Goal: Task Accomplishment & Management: Manage account settings

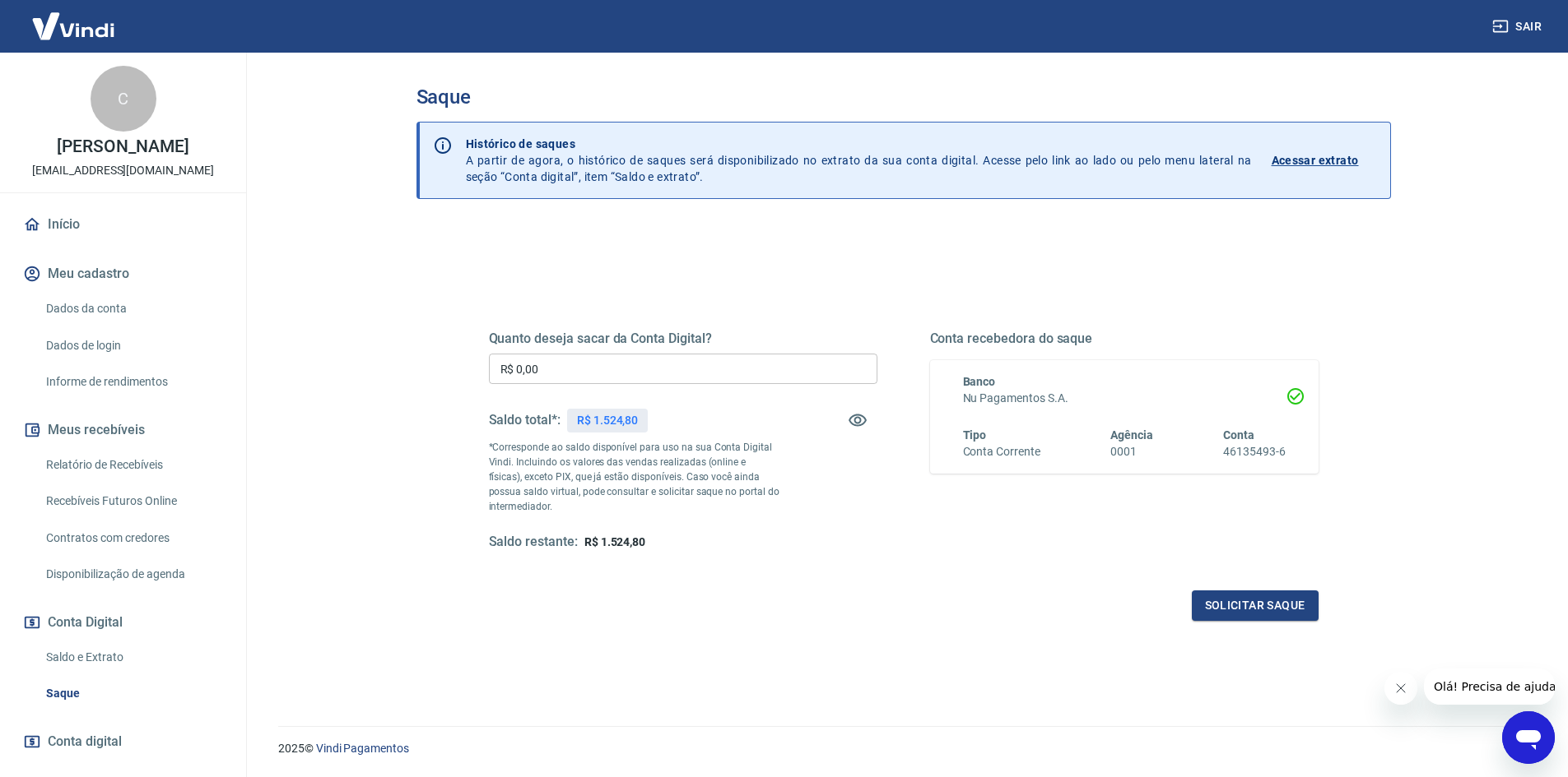
click at [641, 374] on input "R$ 0,00" at bounding box center [683, 368] width 389 height 30
type input "R$ 1.524,80"
click at [1248, 604] on button "Solicitar saque" at bounding box center [1254, 605] width 126 height 30
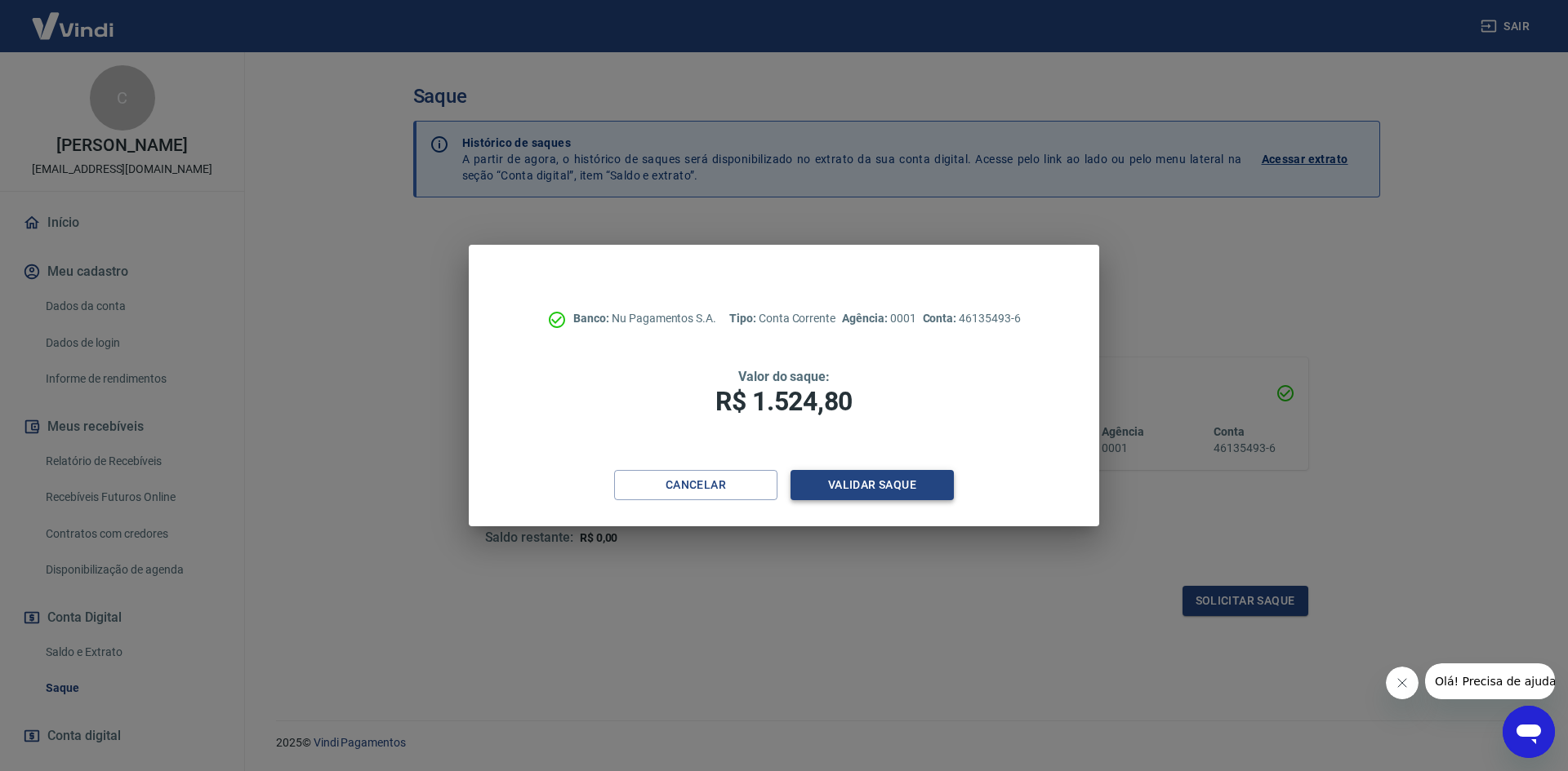
click at [876, 481] on button "Validar saque" at bounding box center [872, 485] width 163 height 30
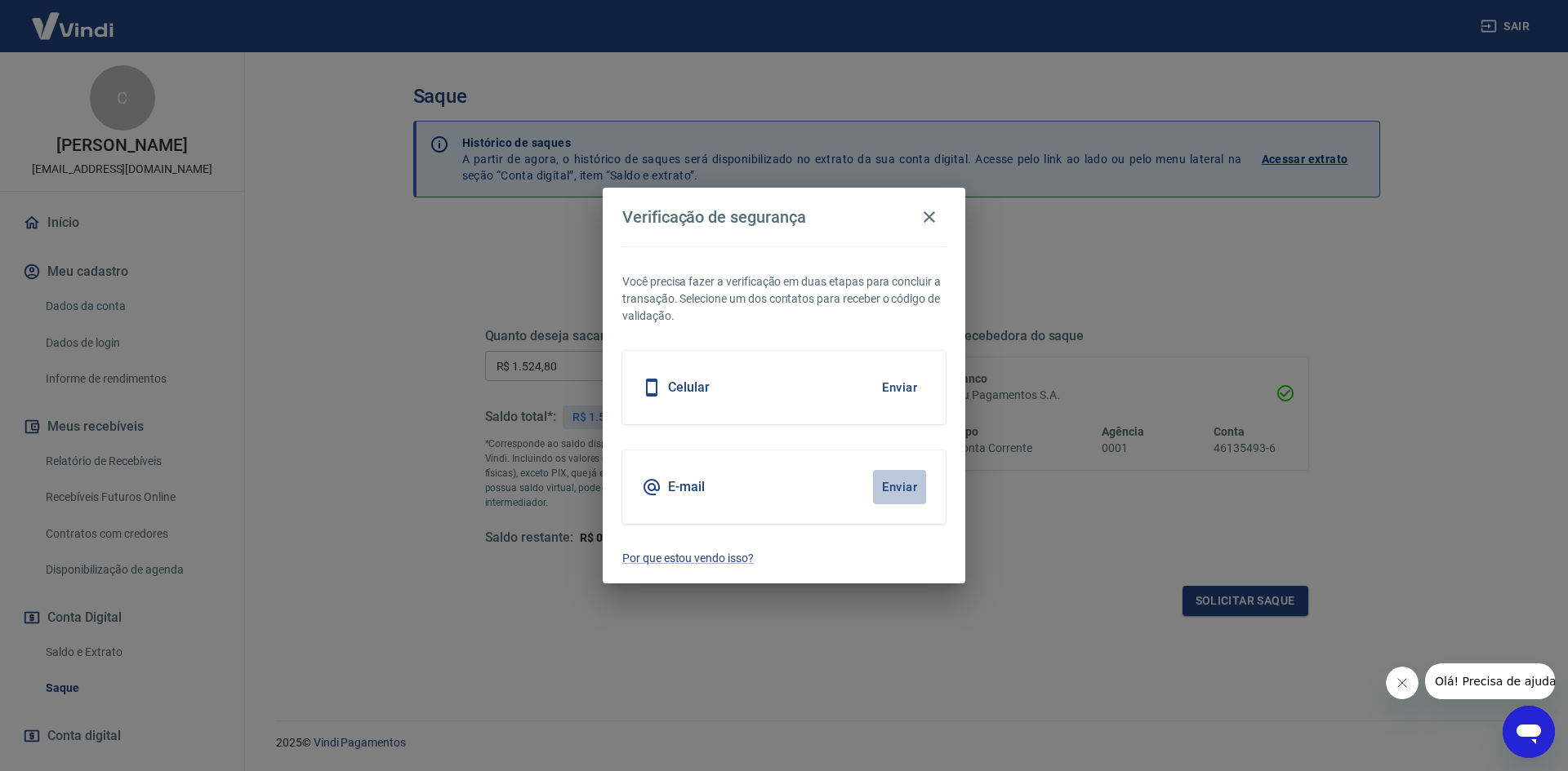
click at [897, 490] on button "Enviar" at bounding box center [899, 487] width 53 height 35
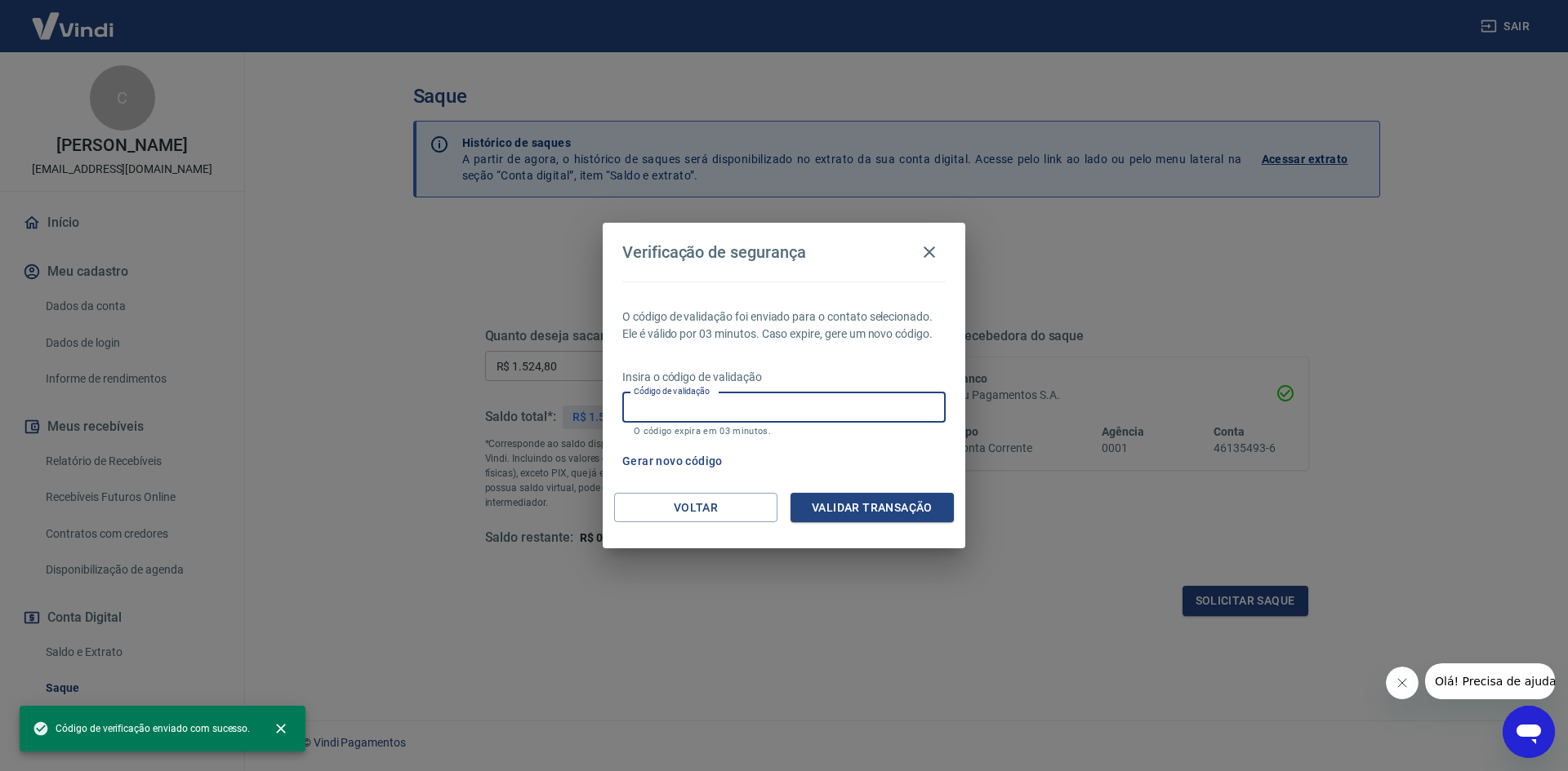
click at [816, 412] on input "Código de validação" at bounding box center [784, 407] width 323 height 30
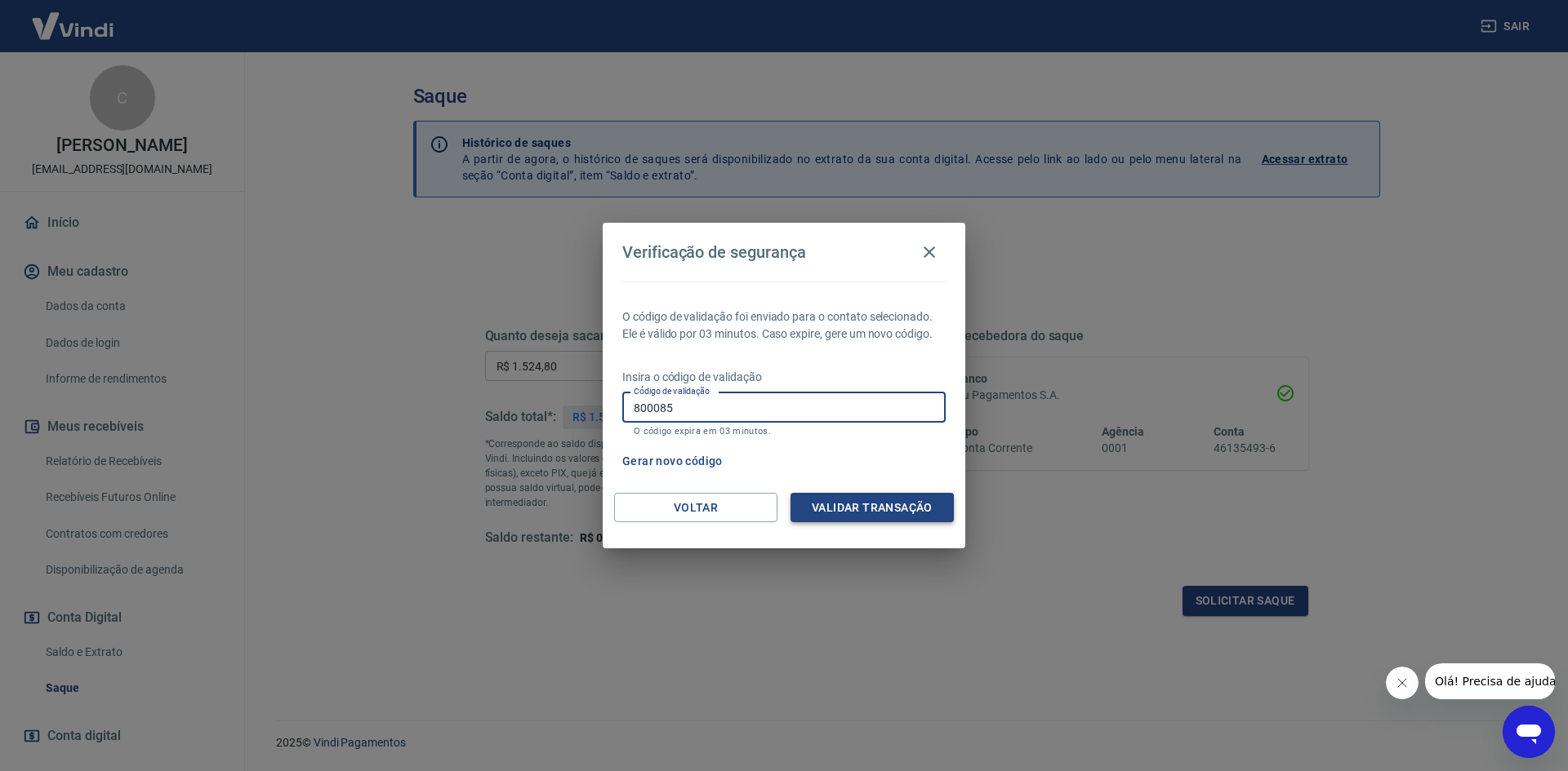
type input "800085"
click at [886, 514] on button "Validar transação" at bounding box center [872, 507] width 163 height 30
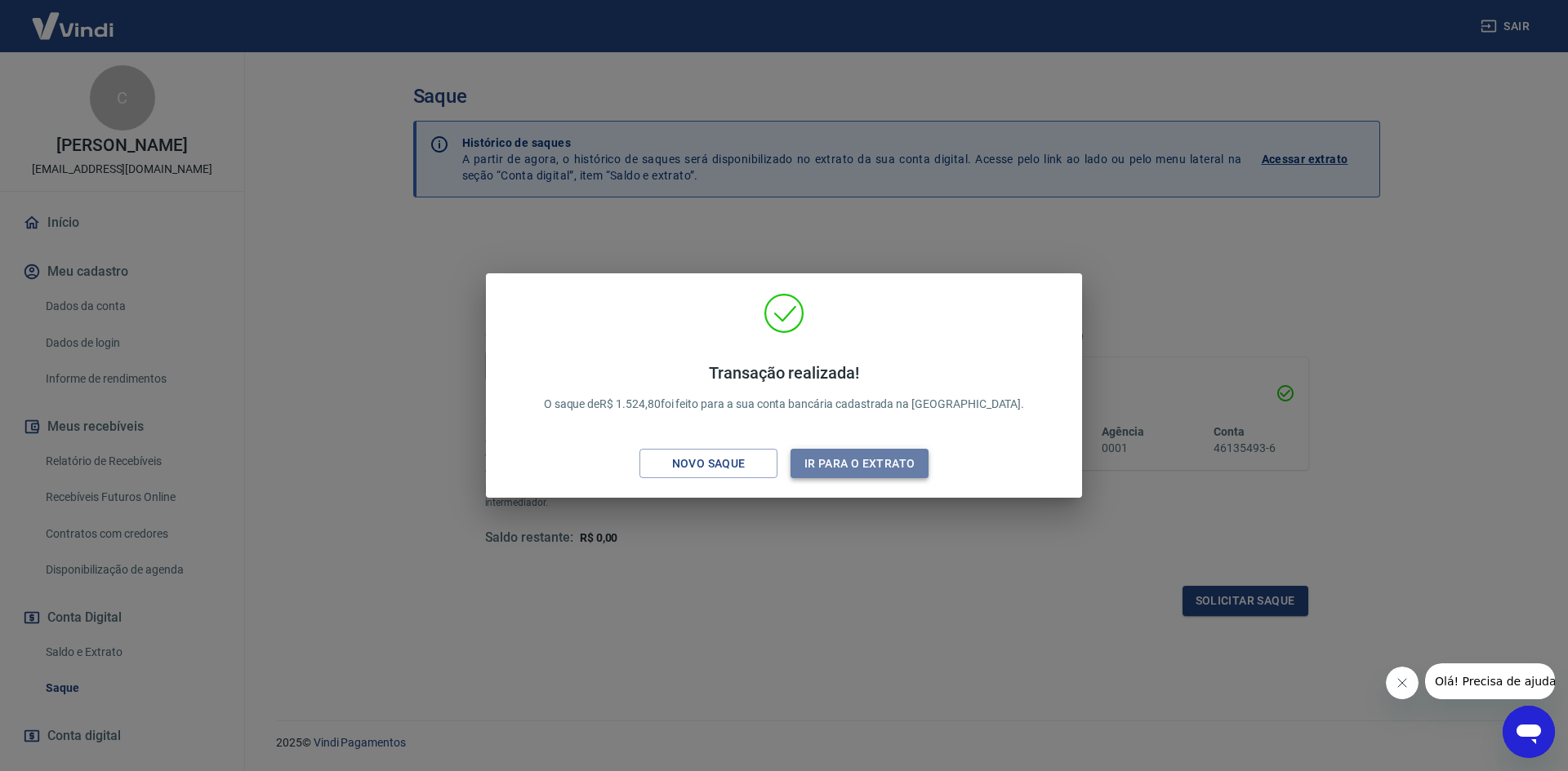
click at [898, 470] on button "Ir para o extrato" at bounding box center [860, 463] width 138 height 30
